Goal: Task Accomplishment & Management: Complete application form

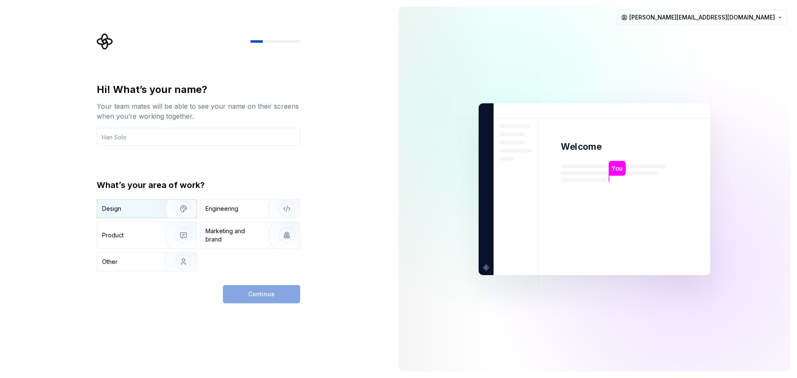
click at [121, 206] on div "Design" at bounding box center [128, 209] width 52 height 8
click at [263, 214] on img "button" at bounding box center [281, 209] width 53 height 56
click at [151, 214] on div "Design" at bounding box center [146, 209] width 99 height 18
